Goal: Information Seeking & Learning: Learn about a topic

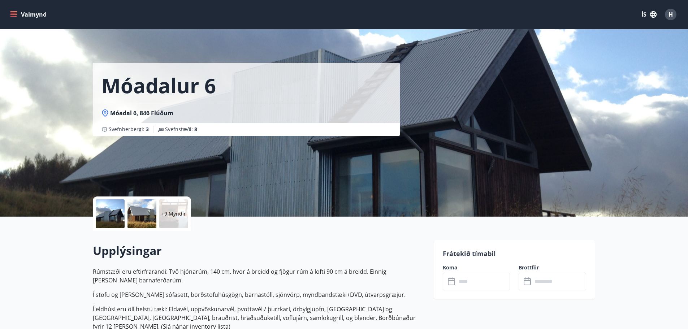
click at [169, 219] on div "+9 Myndir" at bounding box center [173, 213] width 29 height 29
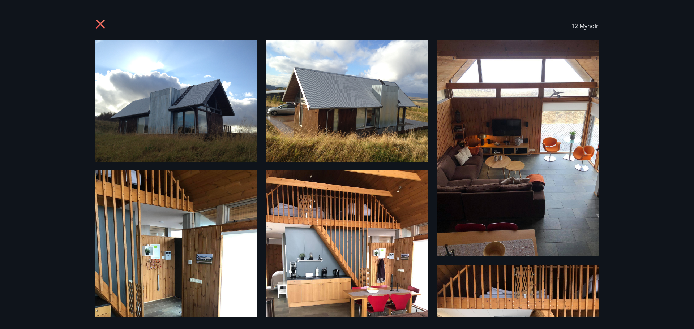
click at [190, 99] on img at bounding box center [176, 100] width 162 height 121
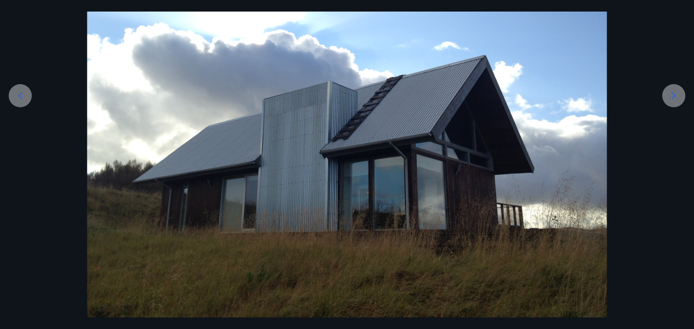
scroll to position [113, 0]
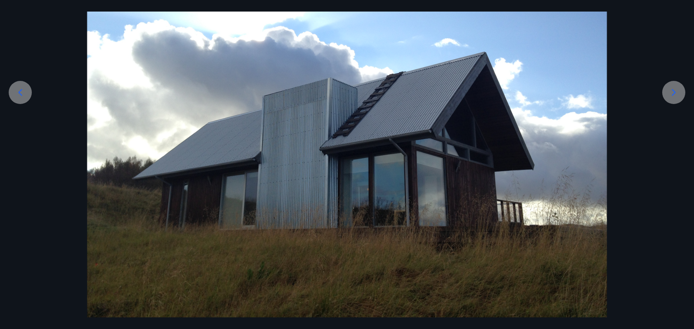
click at [675, 91] on icon at bounding box center [674, 93] width 12 height 12
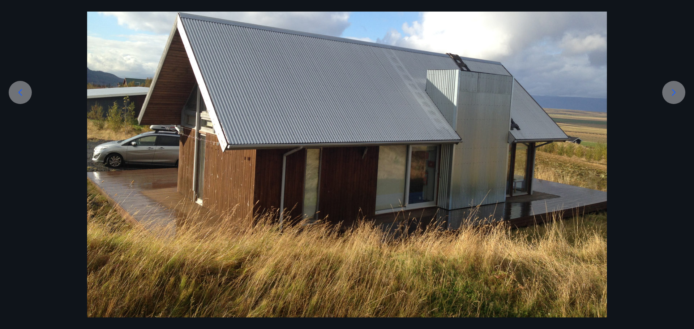
click at [675, 91] on icon at bounding box center [674, 93] width 12 height 12
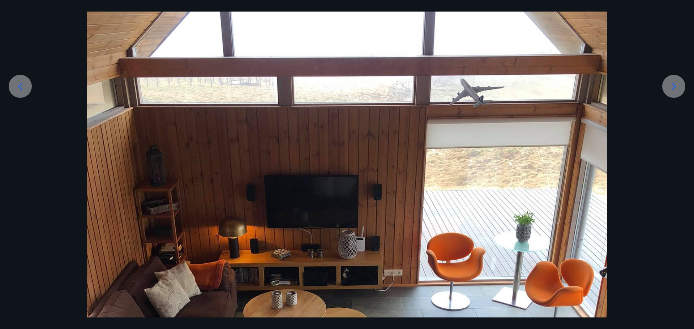
scroll to position [54, 0]
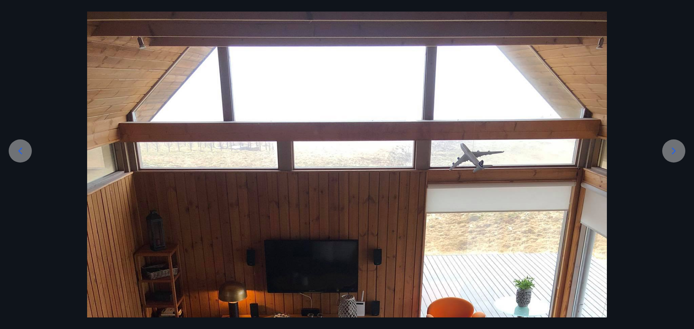
click at [677, 151] on icon at bounding box center [674, 151] width 12 height 12
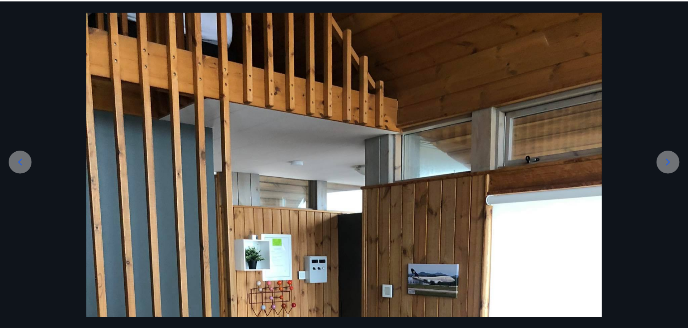
scroll to position [0, 0]
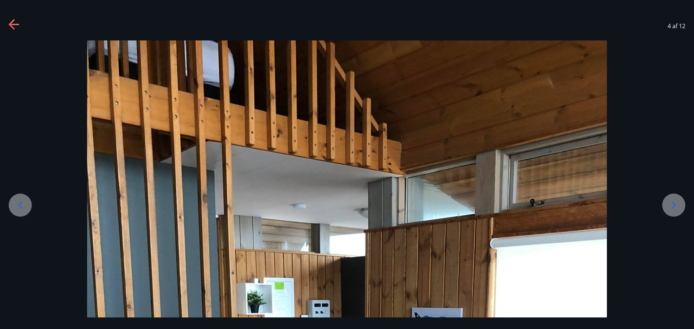
click at [676, 204] on icon at bounding box center [674, 205] width 12 height 12
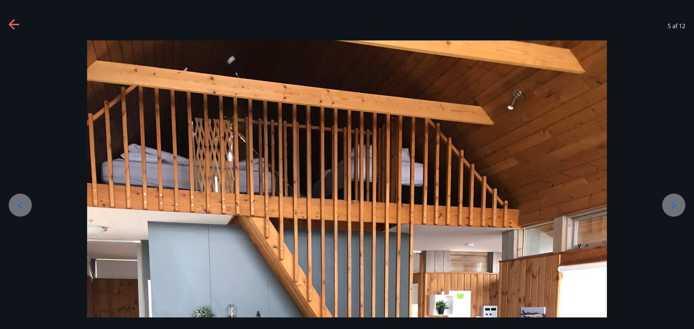
click at [21, 205] on icon at bounding box center [20, 205] width 12 height 12
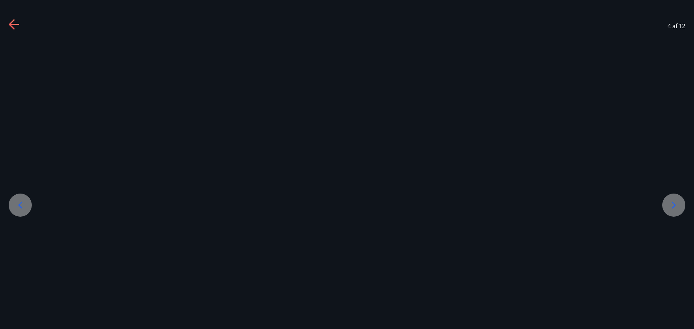
click at [21, 205] on icon at bounding box center [20, 205] width 12 height 12
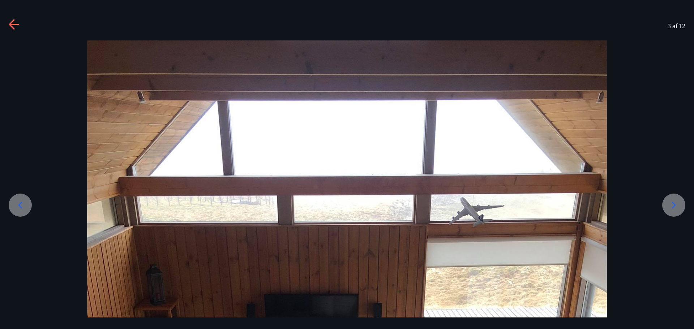
click at [20, 205] on icon at bounding box center [20, 205] width 12 height 12
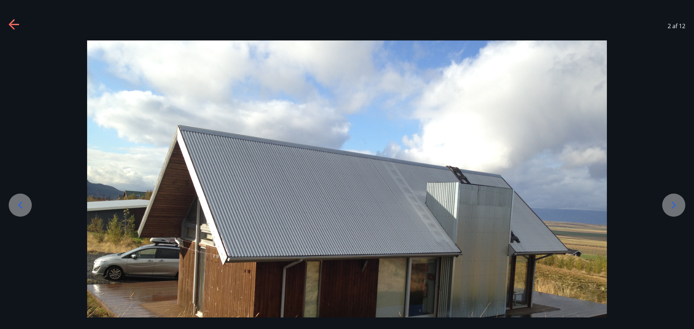
click at [19, 205] on icon at bounding box center [20, 205] width 4 height 7
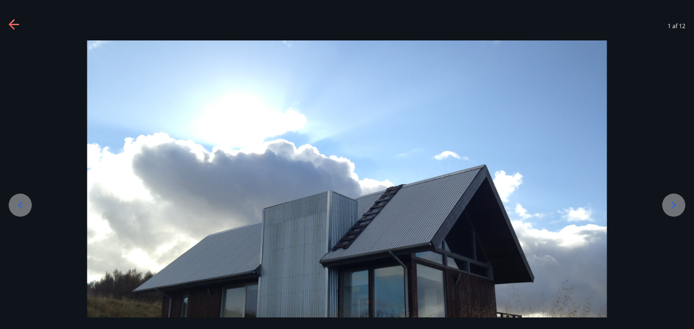
click at [19, 205] on icon at bounding box center [20, 205] width 4 height 7
drag, startPoint x: 674, startPoint y: 207, endPoint x: 664, endPoint y: 206, distance: 10.2
click at [674, 207] on icon at bounding box center [674, 205] width 12 height 12
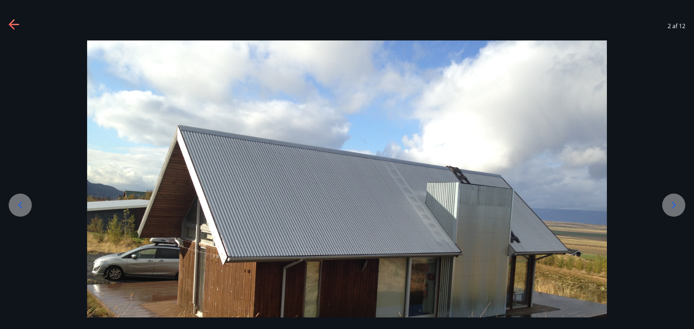
drag, startPoint x: 19, startPoint y: 209, endPoint x: 23, endPoint y: 207, distance: 4.6
click at [19, 209] on icon at bounding box center [20, 205] width 12 height 12
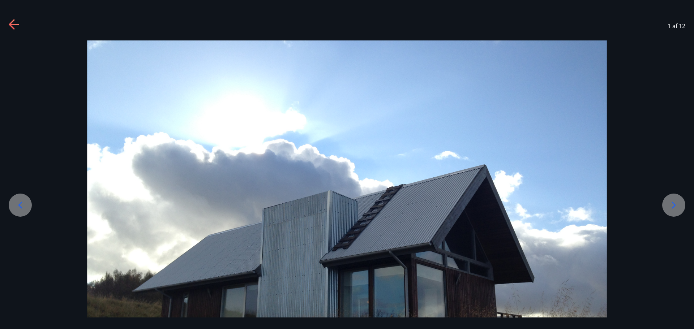
click at [662, 206] on div at bounding box center [347, 235] width 694 height 390
click at [679, 206] on icon at bounding box center [674, 205] width 12 height 12
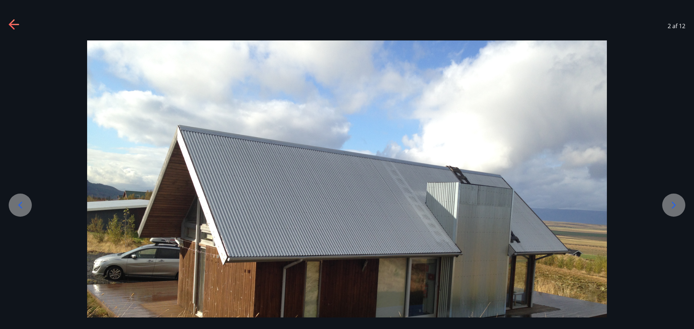
click at [679, 206] on div at bounding box center [673, 205] width 23 height 23
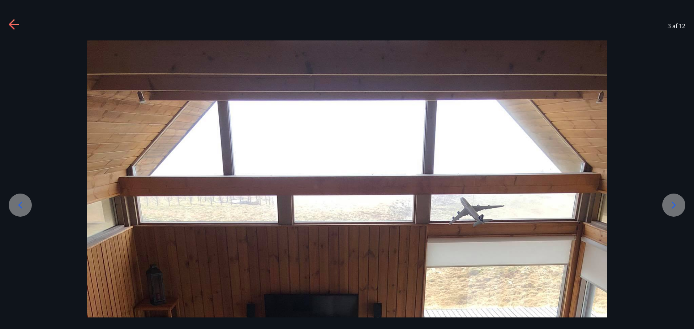
click at [679, 212] on div at bounding box center [673, 205] width 23 height 23
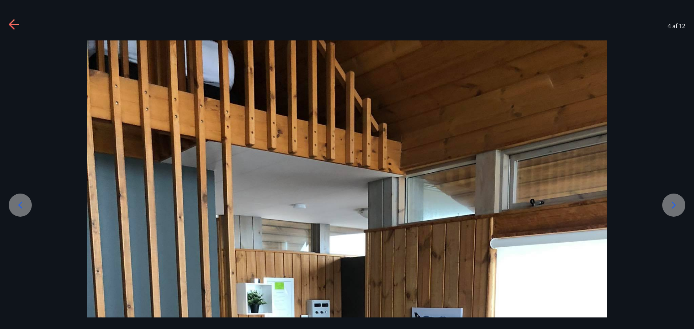
drag, startPoint x: 671, startPoint y: 201, endPoint x: 663, endPoint y: 201, distance: 7.2
click at [671, 201] on icon at bounding box center [674, 205] width 12 height 12
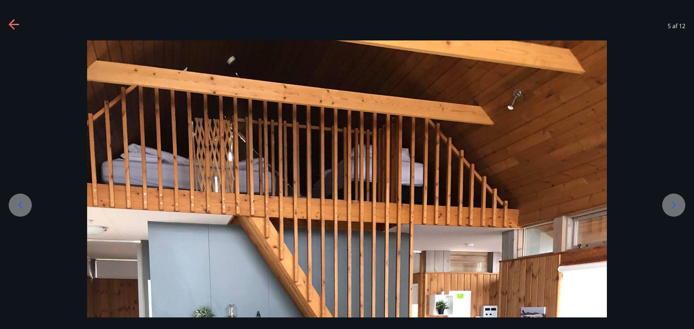
click at [671, 209] on icon at bounding box center [674, 205] width 12 height 12
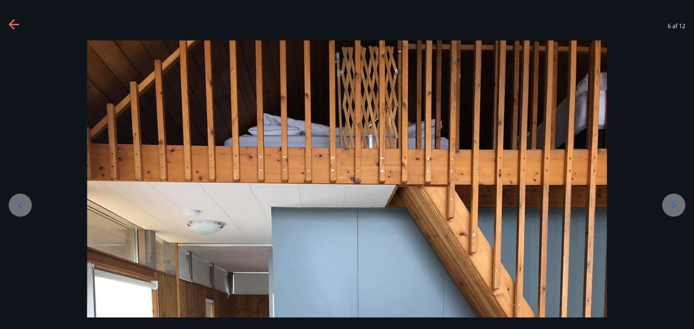
click at [675, 208] on icon at bounding box center [674, 205] width 12 height 12
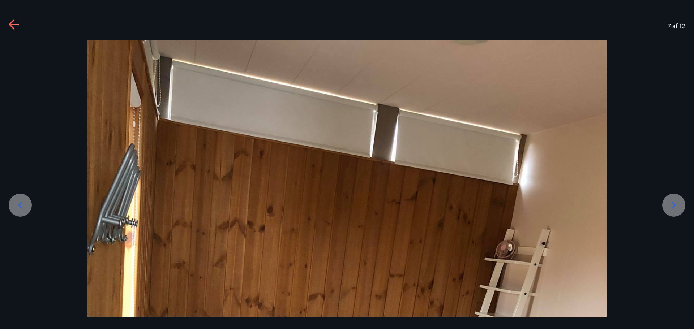
click at [674, 204] on icon at bounding box center [674, 205] width 4 height 7
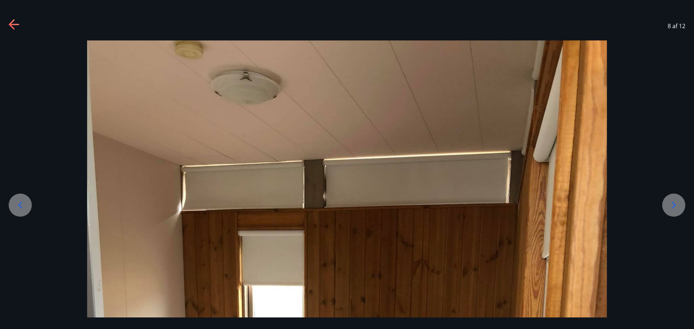
click at [670, 207] on icon at bounding box center [674, 205] width 12 height 12
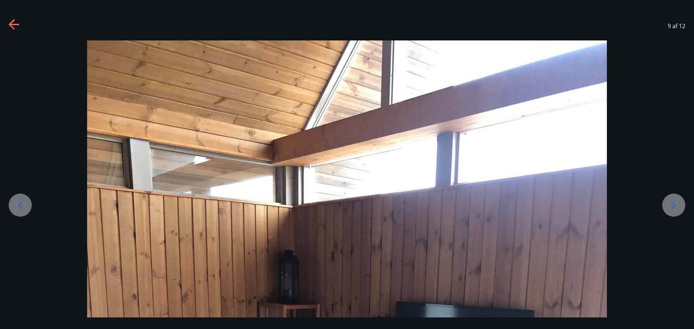
drag, startPoint x: 355, startPoint y: 203, endPoint x: 360, endPoint y: 203, distance: 5.4
click at [672, 204] on icon at bounding box center [674, 205] width 12 height 12
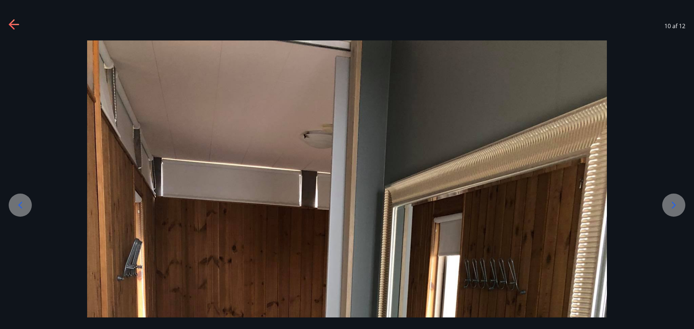
drag, startPoint x: 384, startPoint y: 184, endPoint x: 390, endPoint y: 183, distance: 5.9
click at [669, 202] on icon at bounding box center [674, 205] width 12 height 12
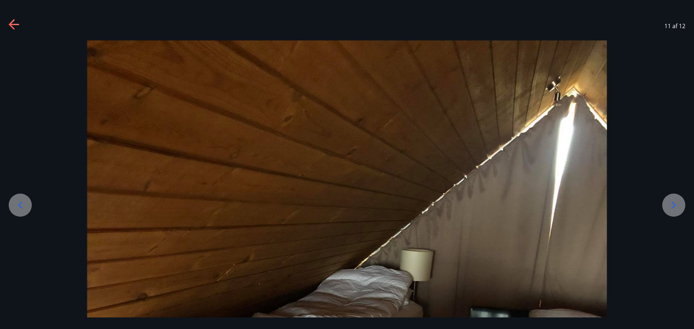
click at [678, 199] on div at bounding box center [673, 205] width 23 height 23
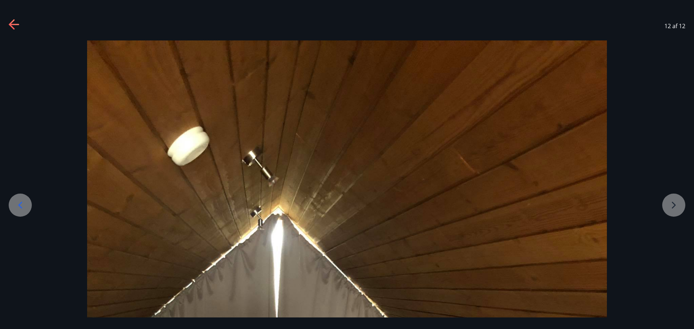
drag, startPoint x: 597, startPoint y: 39, endPoint x: 590, endPoint y: 36, distance: 7.2
click at [597, 38] on div "12 af 12" at bounding box center [347, 26] width 694 height 29
click at [20, 23] on icon at bounding box center [15, 25] width 12 height 12
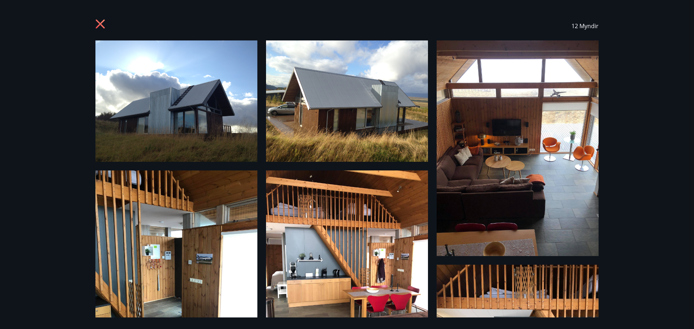
click at [108, 29] on div "12 Myndir" at bounding box center [346, 26] width 503 height 29
drag, startPoint x: 102, startPoint y: 22, endPoint x: 132, endPoint y: 23, distance: 30.0
click at [102, 22] on icon at bounding box center [101, 25] width 12 height 12
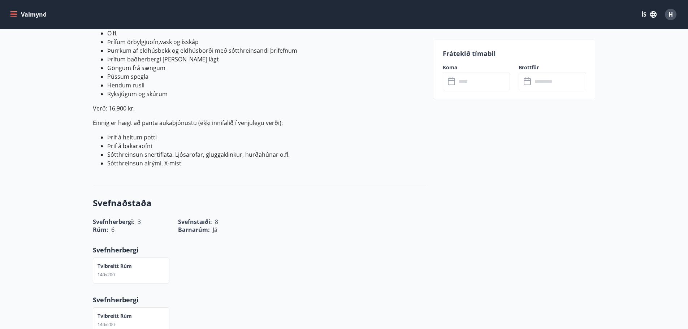
scroll to position [434, 0]
drag, startPoint x: 108, startPoint y: 91, endPoint x: 232, endPoint y: 91, distance: 123.2
click at [176, 106] on p "Verð: 16.900 kr." at bounding box center [259, 110] width 332 height 9
click at [26, 12] on button "Valmynd" at bounding box center [29, 14] width 41 height 13
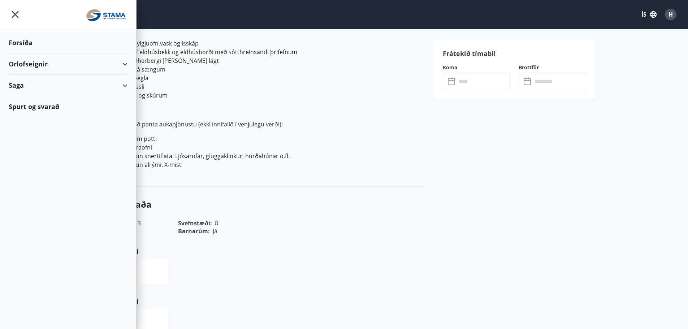
click at [51, 62] on div "Orlofseignir" at bounding box center [68, 63] width 119 height 21
click at [43, 87] on div "Saga" at bounding box center [68, 85] width 119 height 21
click at [343, 198] on h3 "Svefnaðstaða" at bounding box center [259, 204] width 332 height 12
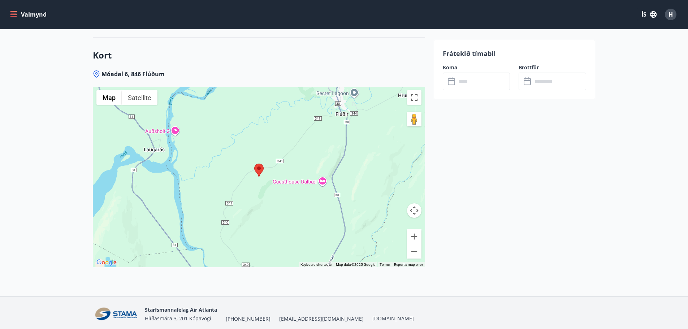
scroll to position [1369, 0]
